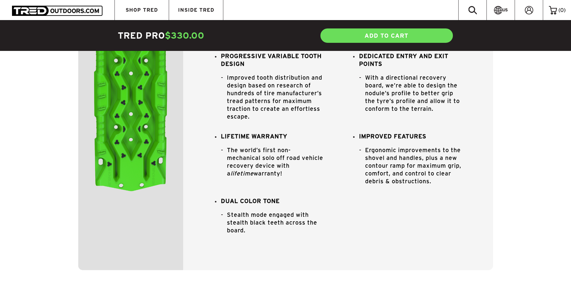
scroll to position [730, 0]
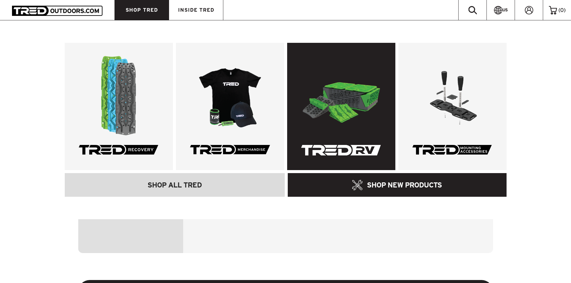
click at [336, 103] on link at bounding box center [341, 106] width 108 height 127
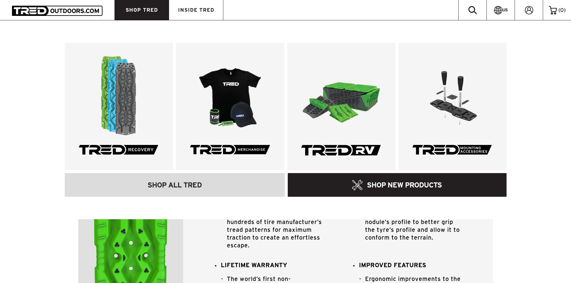
scroll to position [580, 0]
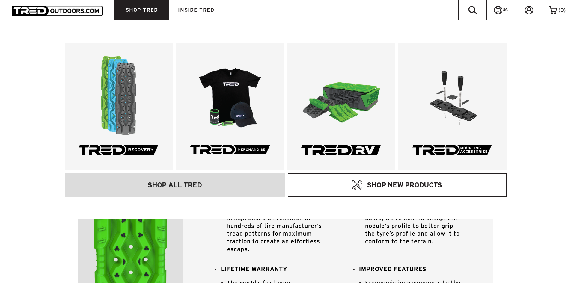
click at [375, 189] on link "SHOP NEW PRODUCTS" at bounding box center [397, 185] width 219 height 24
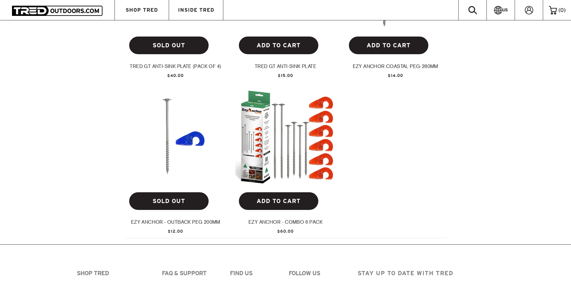
scroll to position [660, 0]
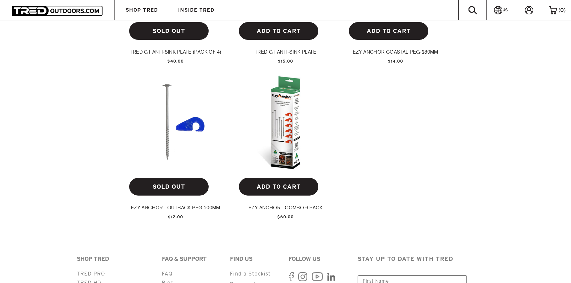
click at [271, 130] on img at bounding box center [285, 123] width 100 height 100
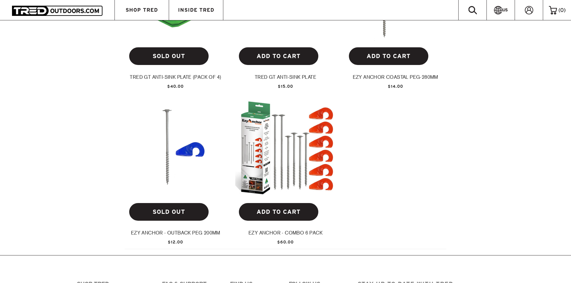
scroll to position [754, 0]
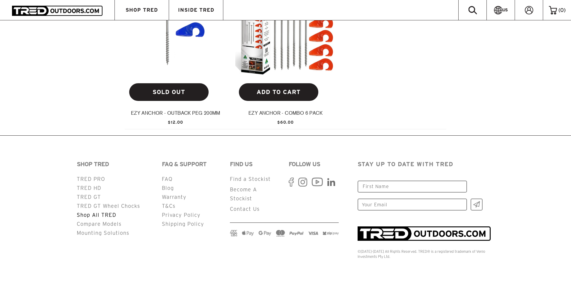
click at [82, 216] on link "Shop All TRED" at bounding box center [97, 215] width 40 height 6
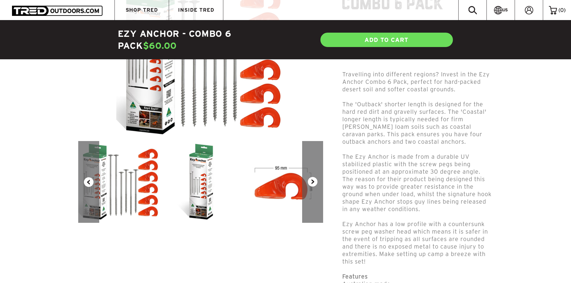
scroll to position [120, 0]
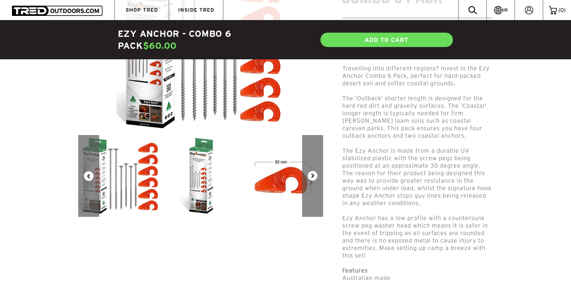
click at [312, 176] on button "Next" at bounding box center [312, 176] width 21 height 82
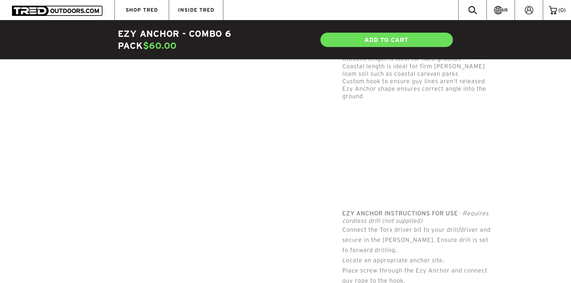
scroll to position [390, 0]
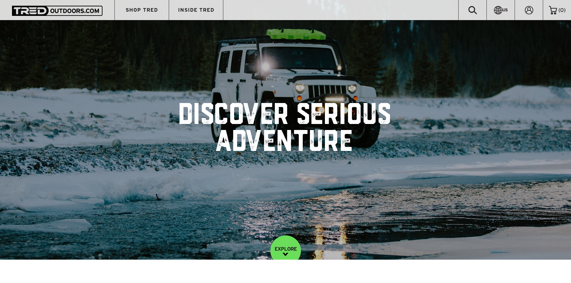
click at [34, 11] on img at bounding box center [57, 11] width 91 height 10
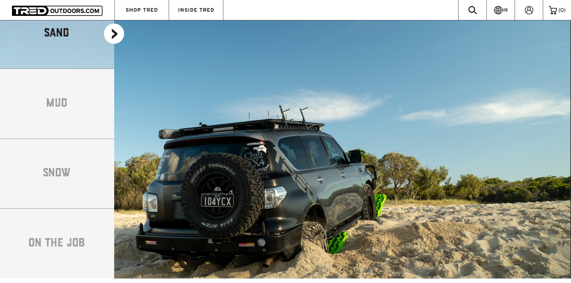
scroll to position [1079, 0]
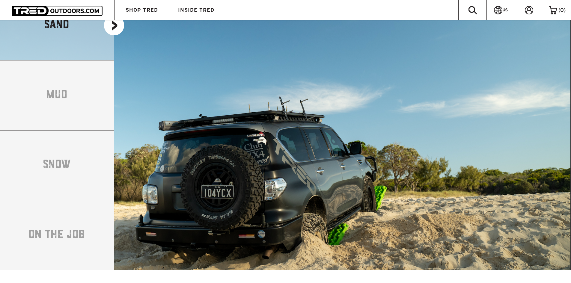
click at [34, 146] on li "SNOW" at bounding box center [57, 165] width 114 height 70
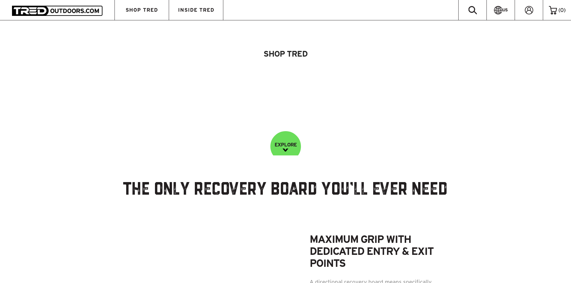
scroll to position [0, 0]
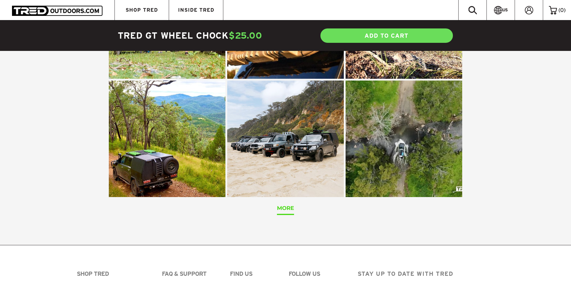
scroll to position [1205, 0]
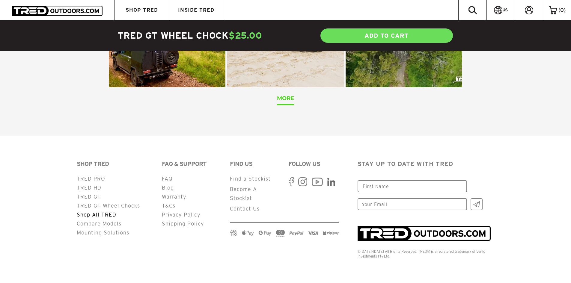
click at [105, 216] on link "Shop All TRED" at bounding box center [97, 215] width 40 height 6
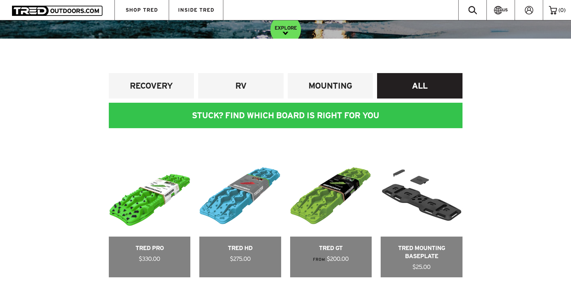
scroll to position [210, 0]
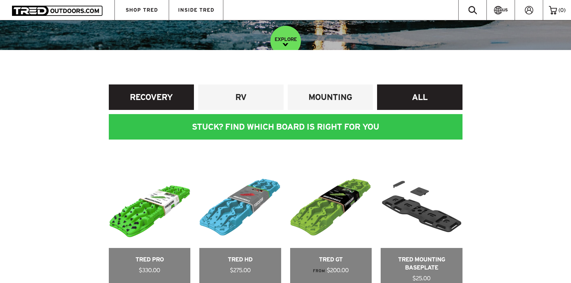
click at [188, 106] on link "RECOVERY" at bounding box center [151, 97] width 85 height 25
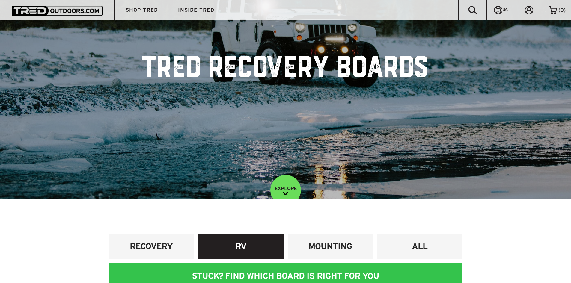
scroll to position [150, 0]
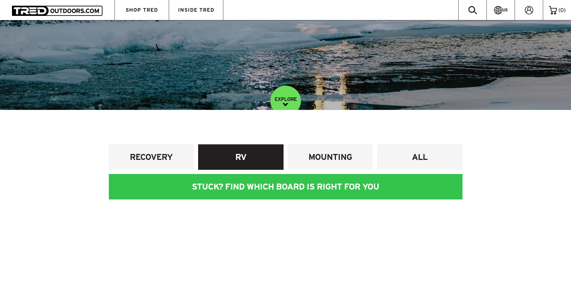
click at [248, 163] on link "RV" at bounding box center [240, 157] width 85 height 25
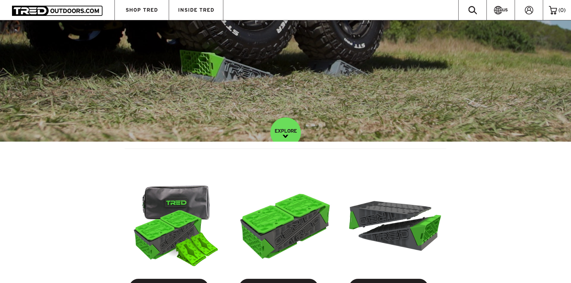
scroll to position [210, 0]
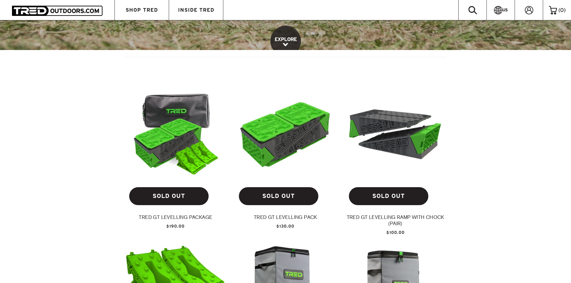
click at [290, 40] on link "EXPLORE" at bounding box center [285, 41] width 31 height 31
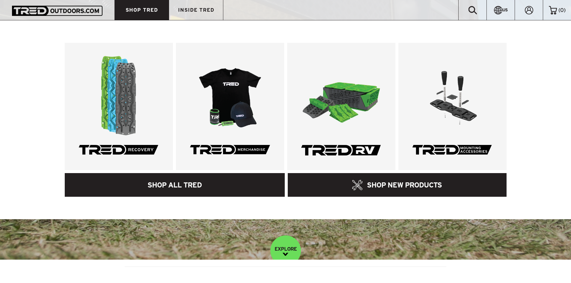
click at [227, 177] on link "SHOP ALL TRED" at bounding box center [175, 185] width 220 height 24
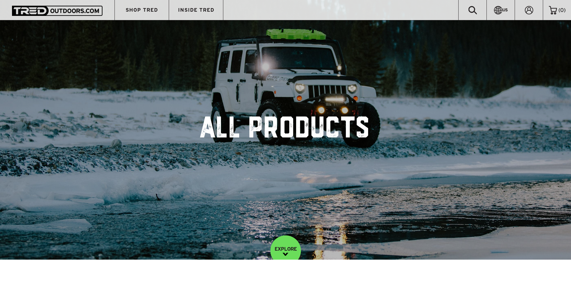
click at [53, 4] on div at bounding box center [57, 9] width 91 height 11
